Goal: Navigation & Orientation: Find specific page/section

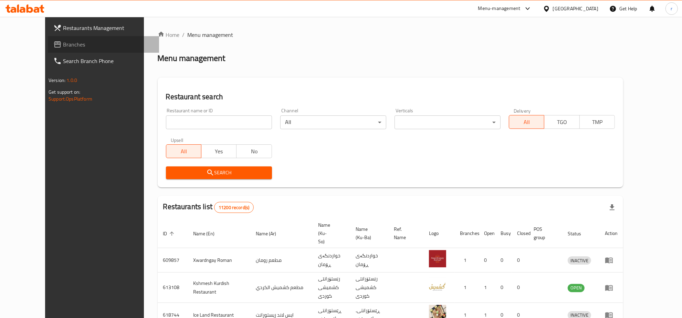
click at [48, 49] on link "Branches" at bounding box center [103, 44] width 111 height 17
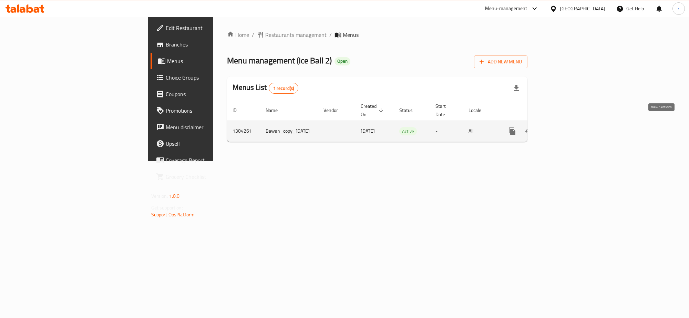
click at [565, 128] on icon "enhanced table" at bounding box center [562, 131] width 6 height 6
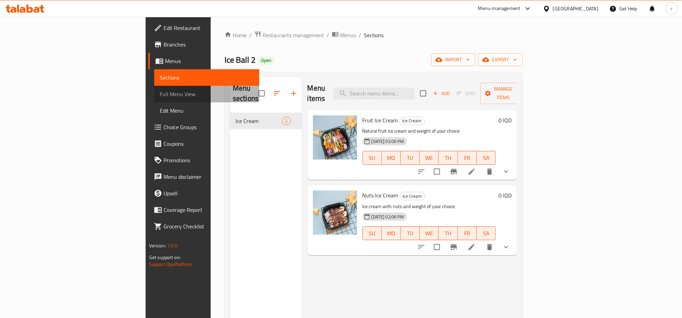
click at [160, 94] on span "Full Menu View" at bounding box center [207, 94] width 94 height 8
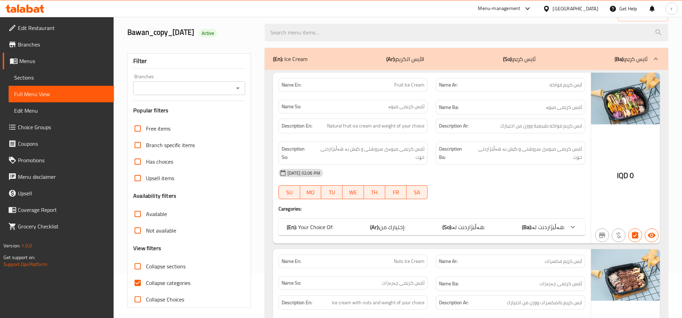
scroll to position [72, 0]
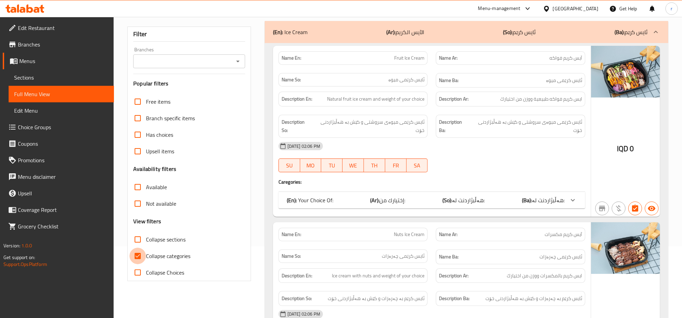
click at [140, 253] on input "Collapse categories" at bounding box center [138, 256] width 17 height 17
checkbox input "false"
